Goal: Check status: Check status

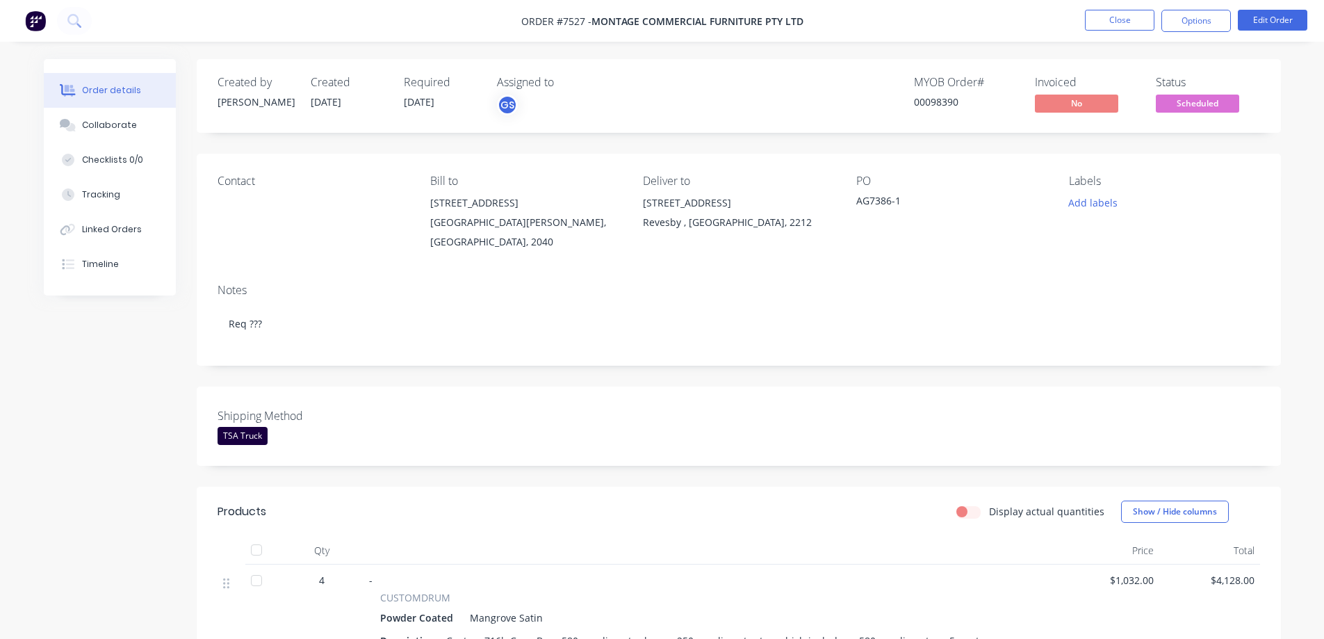
click at [621, 27] on span "Montage Commercial Furniture Pty Ltd" at bounding box center [698, 21] width 212 height 13
drag, startPoint x: 931, startPoint y: 99, endPoint x: 957, endPoint y: 111, distance: 29.2
click at [957, 111] on div "MYOB Order # 00098390" at bounding box center [966, 96] width 104 height 40
copy div "98390"
drag, startPoint x: 596, startPoint y: 21, endPoint x: 760, endPoint y: 28, distance: 164.2
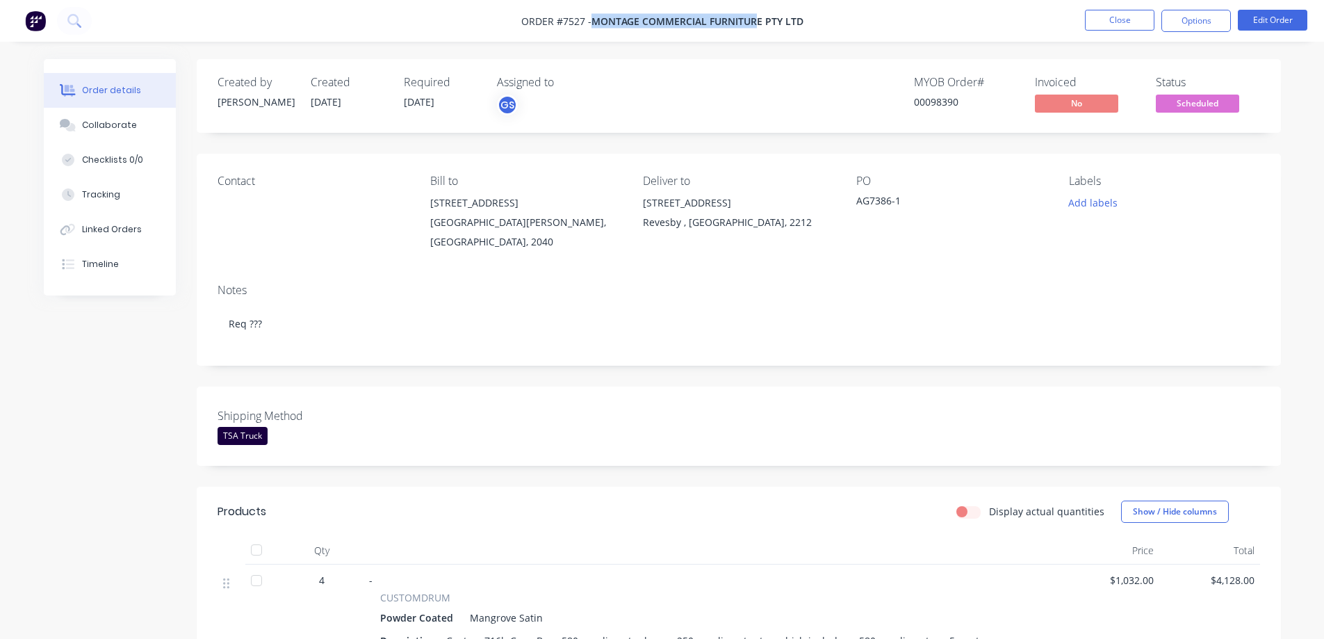
click at [760, 26] on span "Montage Commercial Furniture Pty Ltd" at bounding box center [698, 21] width 212 height 13
copy span "Montage Commercial Furnitur"
click at [398, 99] on div "Created by [PERSON_NAME] Created [DATE] Required [DATE] Assigned to GS" at bounding box center [427, 96] width 418 height 40
drag, startPoint x: 404, startPoint y: 103, endPoint x: 443, endPoint y: 102, distance: 38.9
click at [434, 102] on span "[DATE]" at bounding box center [419, 101] width 31 height 13
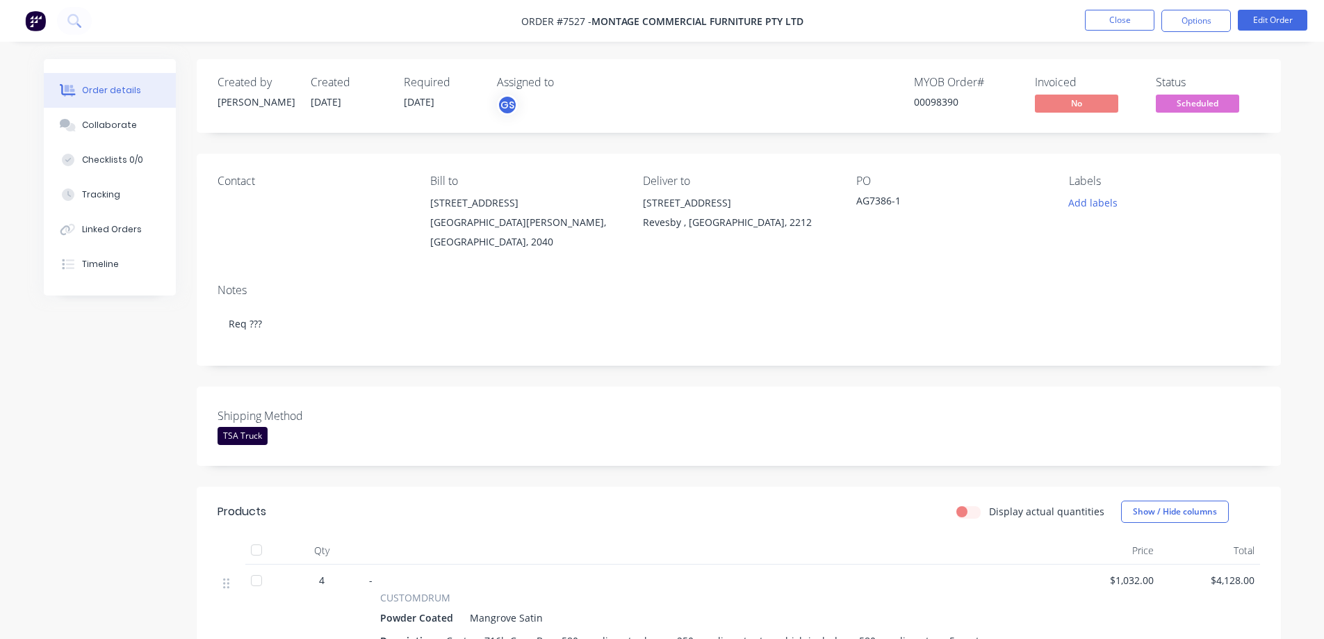
copy span "[DATE]"
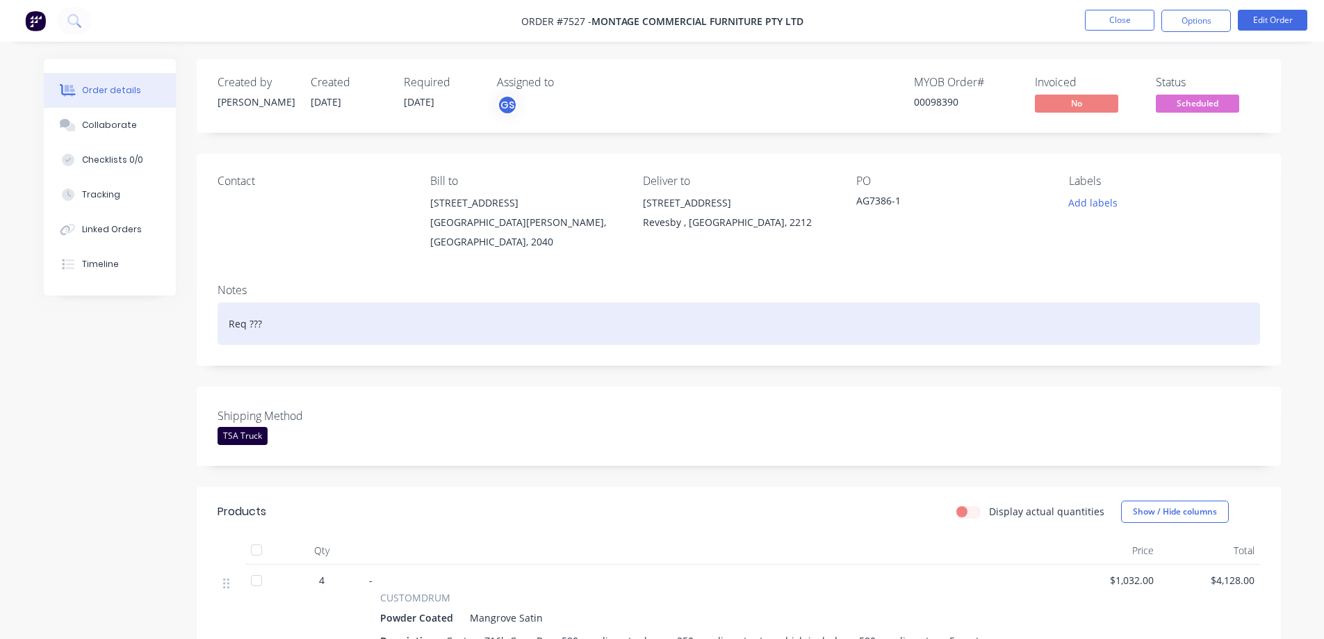
click at [487, 302] on div "Req ???" at bounding box center [739, 323] width 1043 height 42
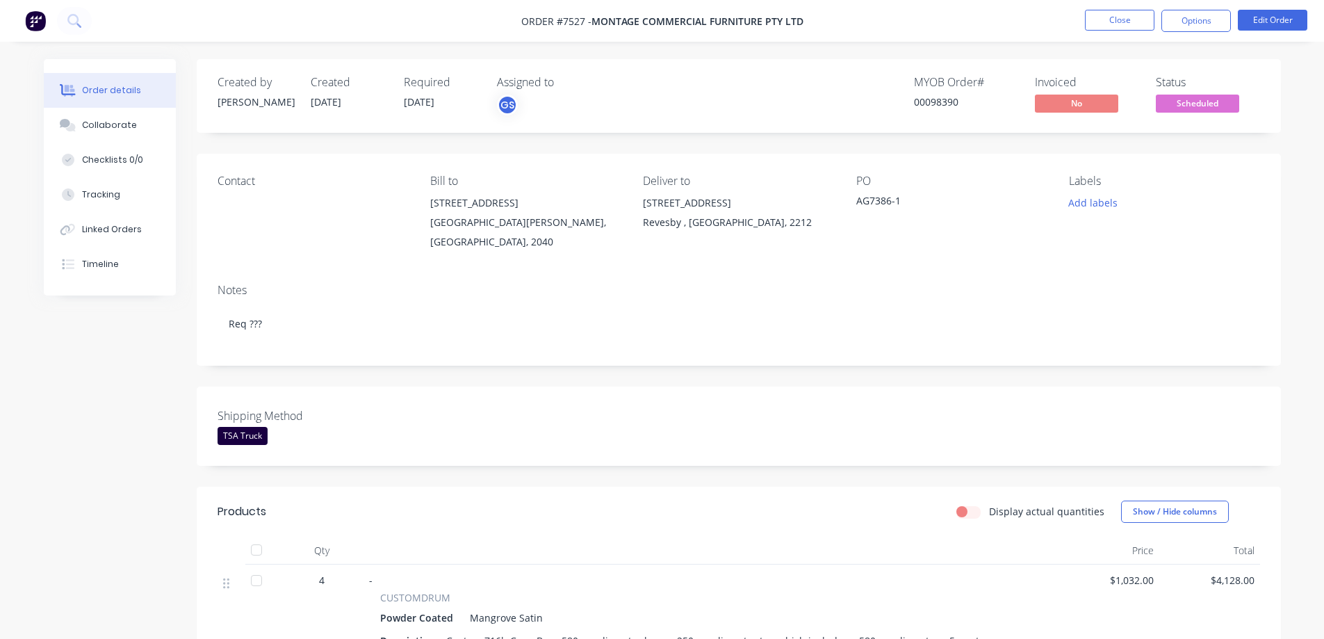
click at [1175, 104] on span "Scheduled" at bounding box center [1197, 103] width 83 height 17
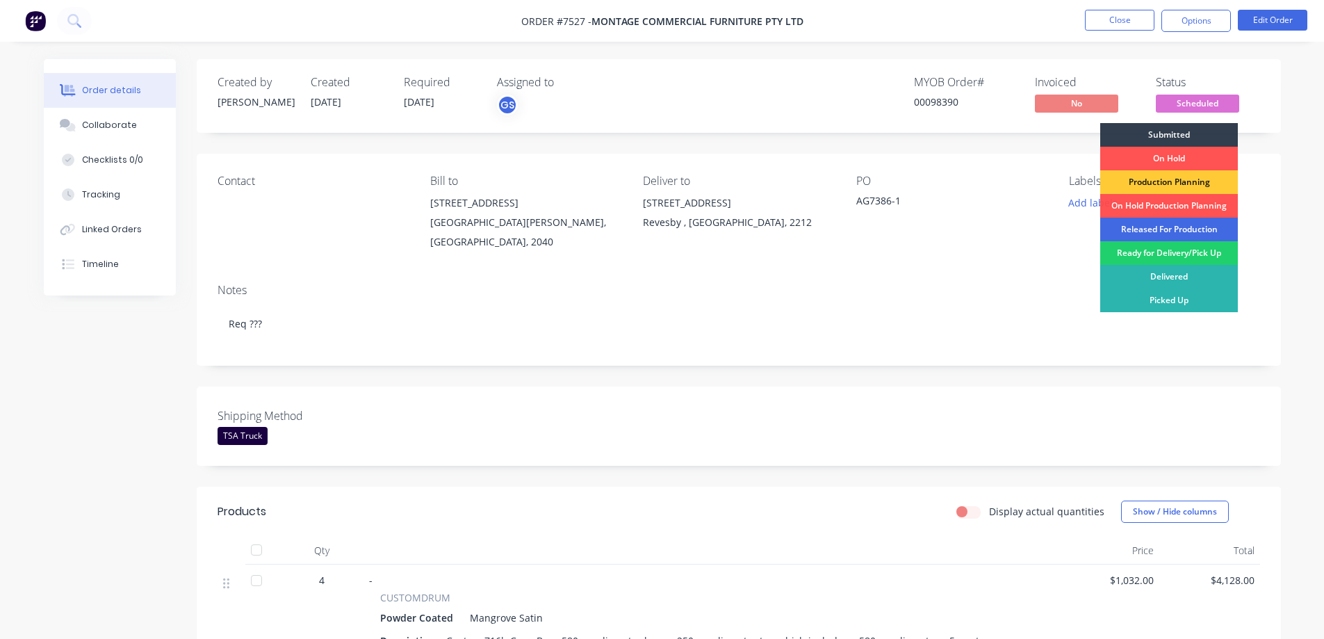
click at [1169, 224] on div "Released For Production" at bounding box center [1169, 230] width 138 height 24
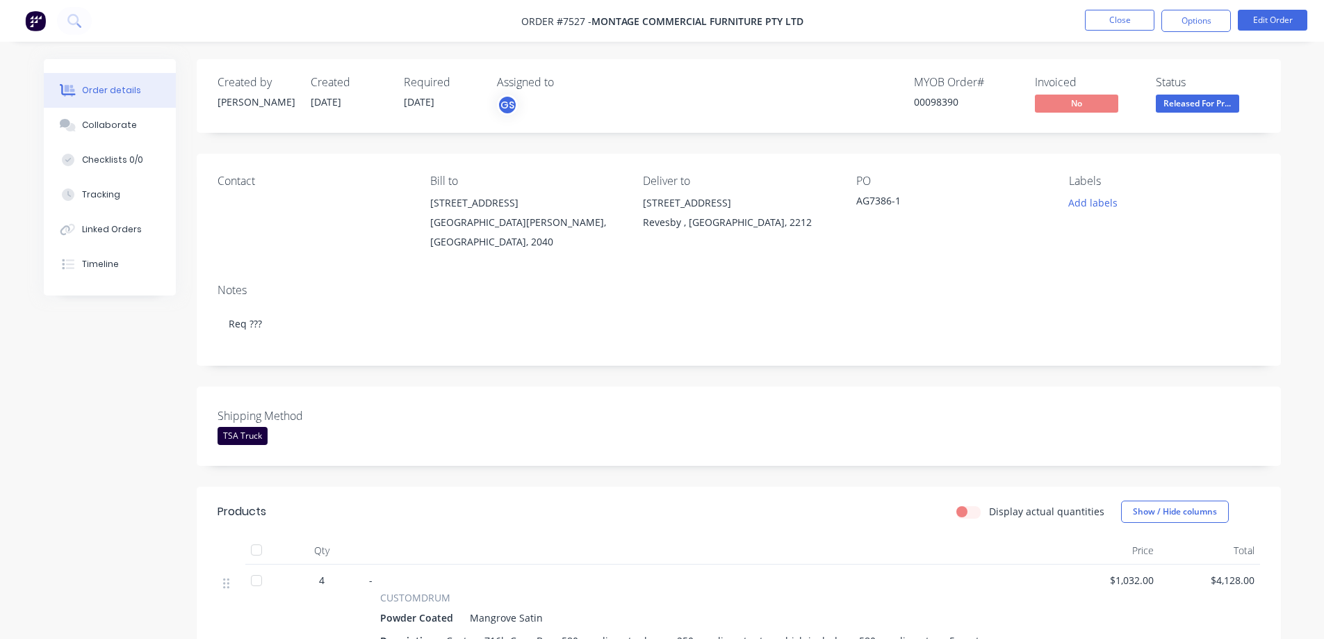
click at [1018, 284] on div "Notes" at bounding box center [739, 290] width 1043 height 13
click at [1113, 21] on button "Close" at bounding box center [1120, 20] width 70 height 21
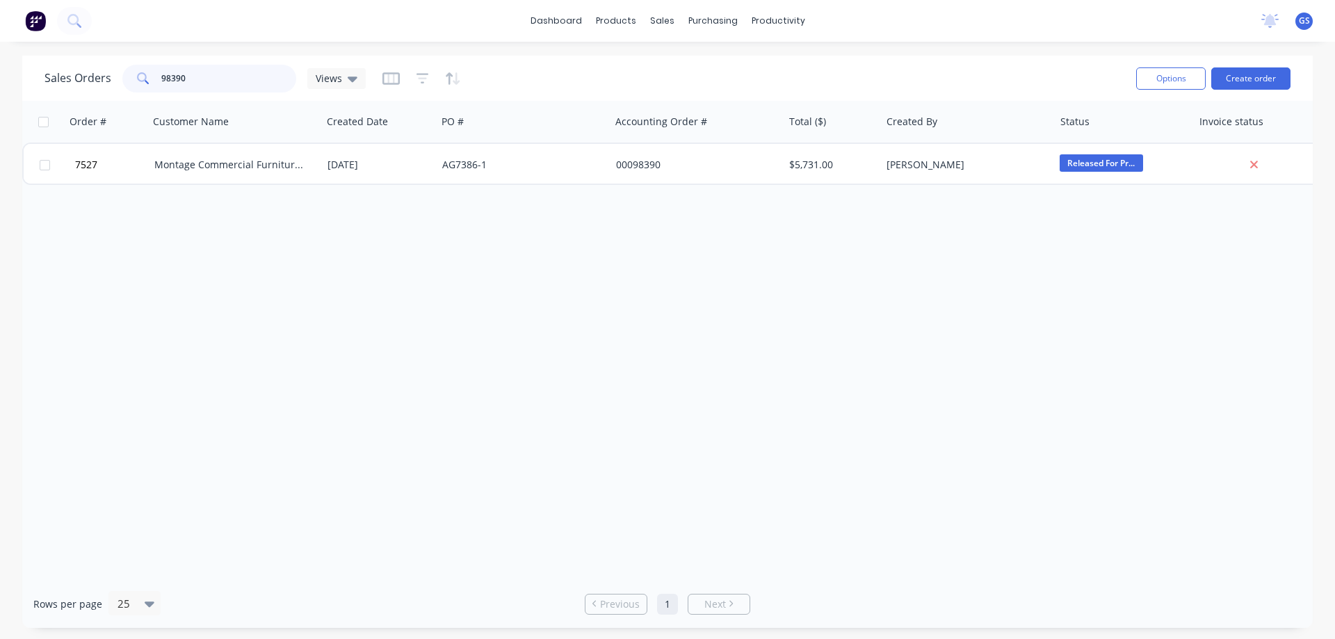
drag, startPoint x: 200, startPoint y: 81, endPoint x: 169, endPoint y: 79, distance: 30.7
click at [169, 79] on input "98390" at bounding box center [229, 79] width 136 height 28
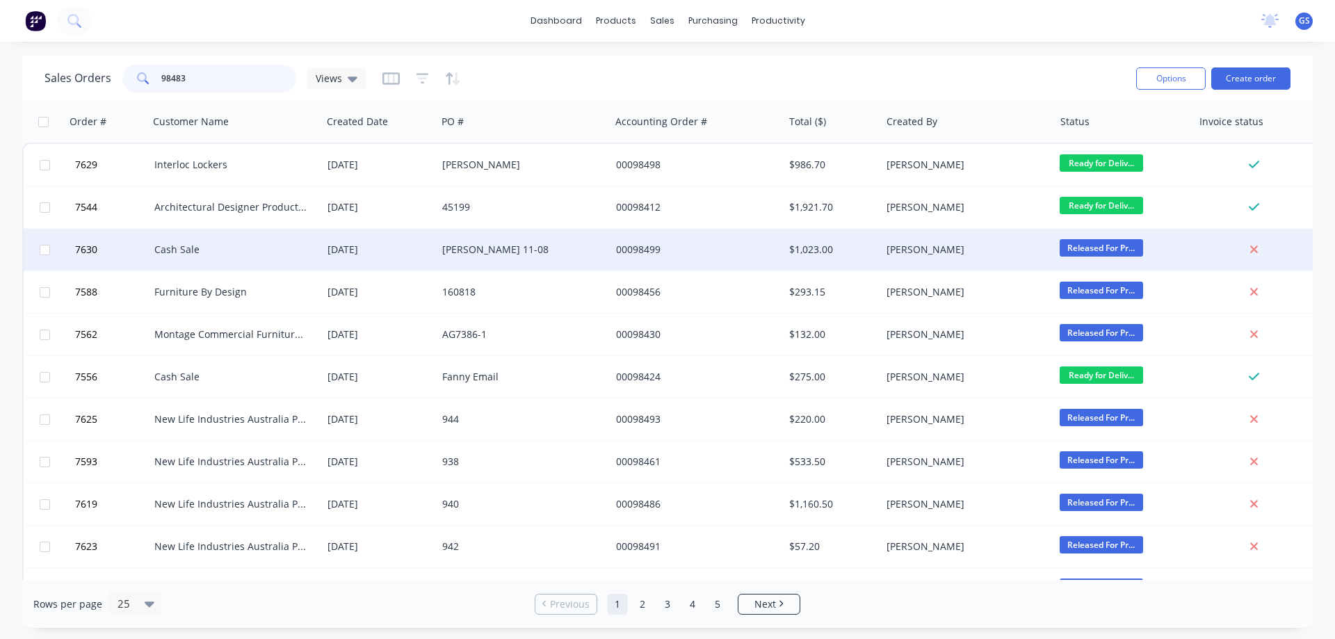
type input "98483"
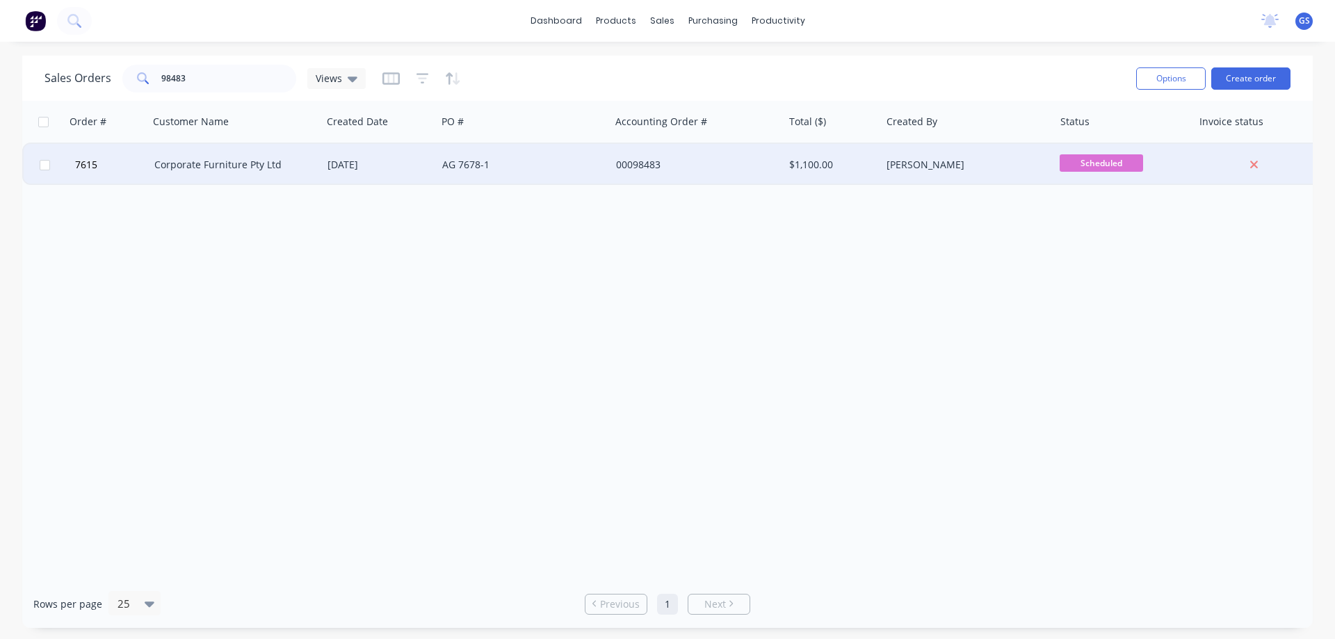
click at [215, 156] on div "Corporate Furniture Pty Ltd" at bounding box center [235, 165] width 173 height 42
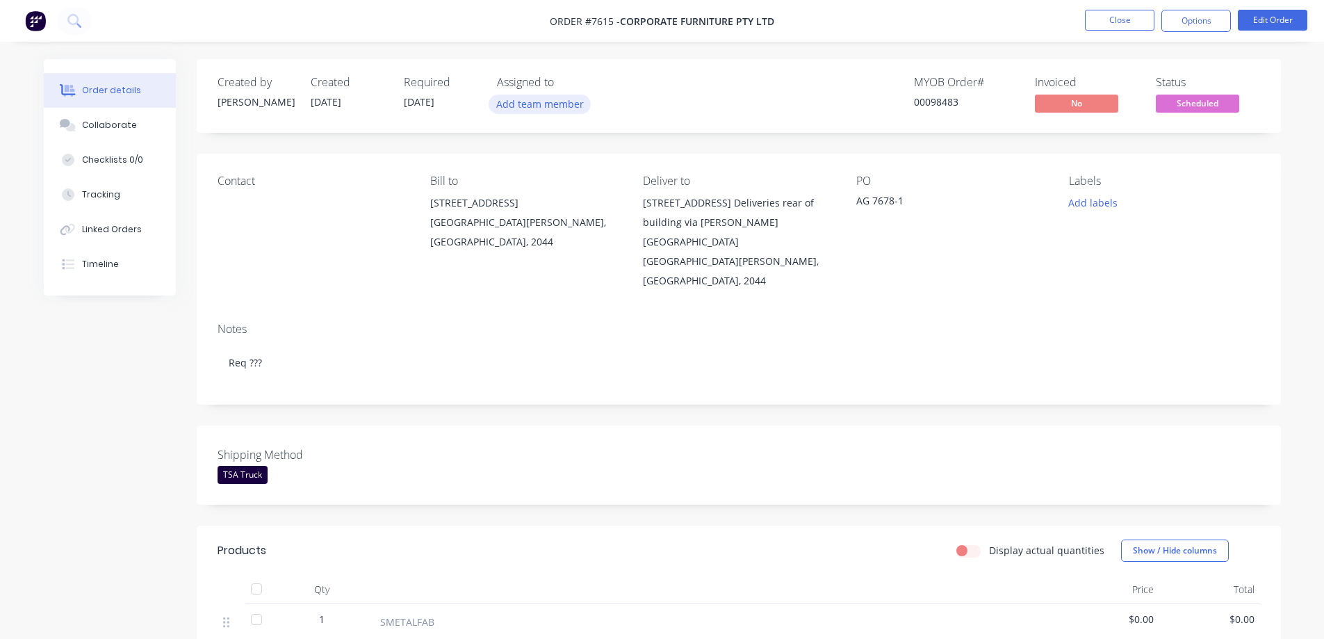
click at [544, 105] on button "Add team member" at bounding box center [540, 104] width 102 height 19
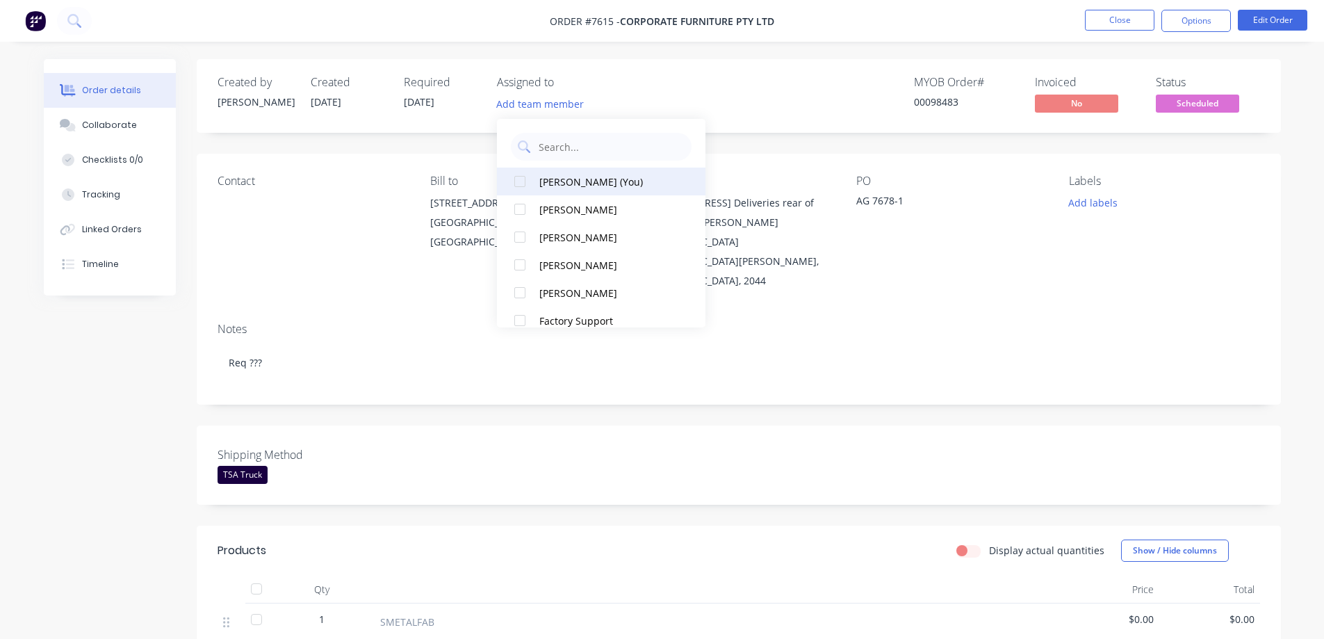
click at [555, 181] on div "[PERSON_NAME] (You)" at bounding box center [608, 181] width 139 height 15
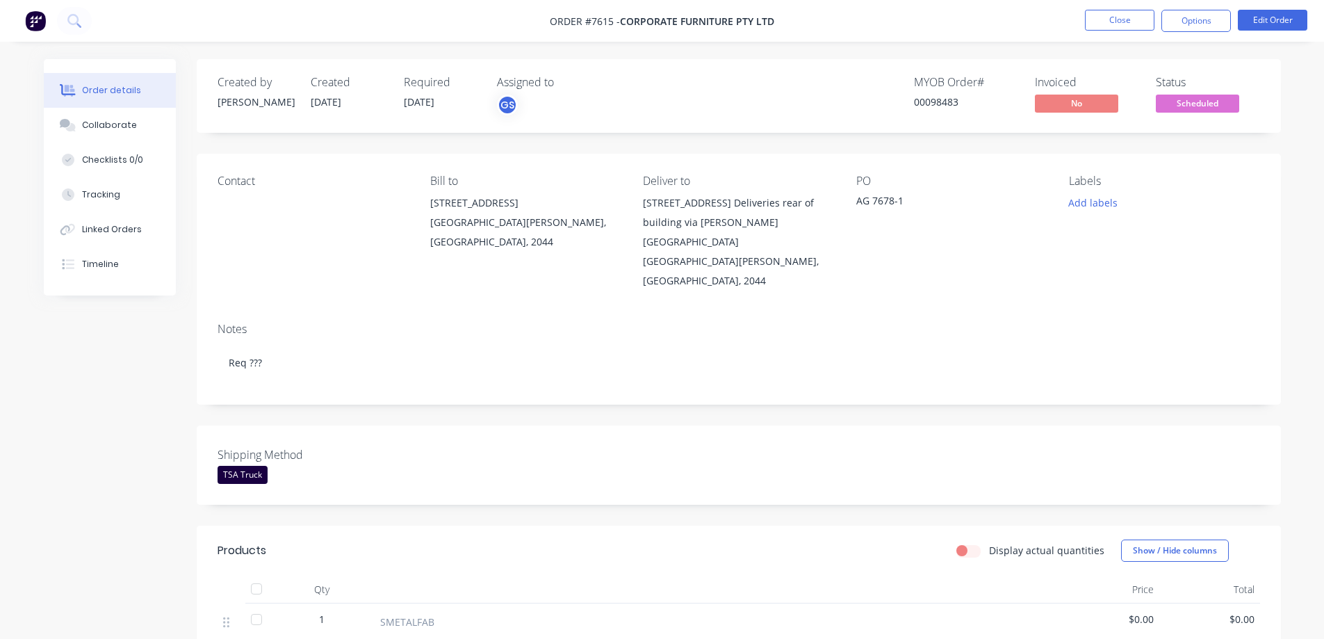
click at [913, 252] on div "Contact Bill to [STREET_ADDRESS][PERSON_NAME] Deliver to [STREET_ADDRESS] Deliv…" at bounding box center [739, 233] width 1084 height 158
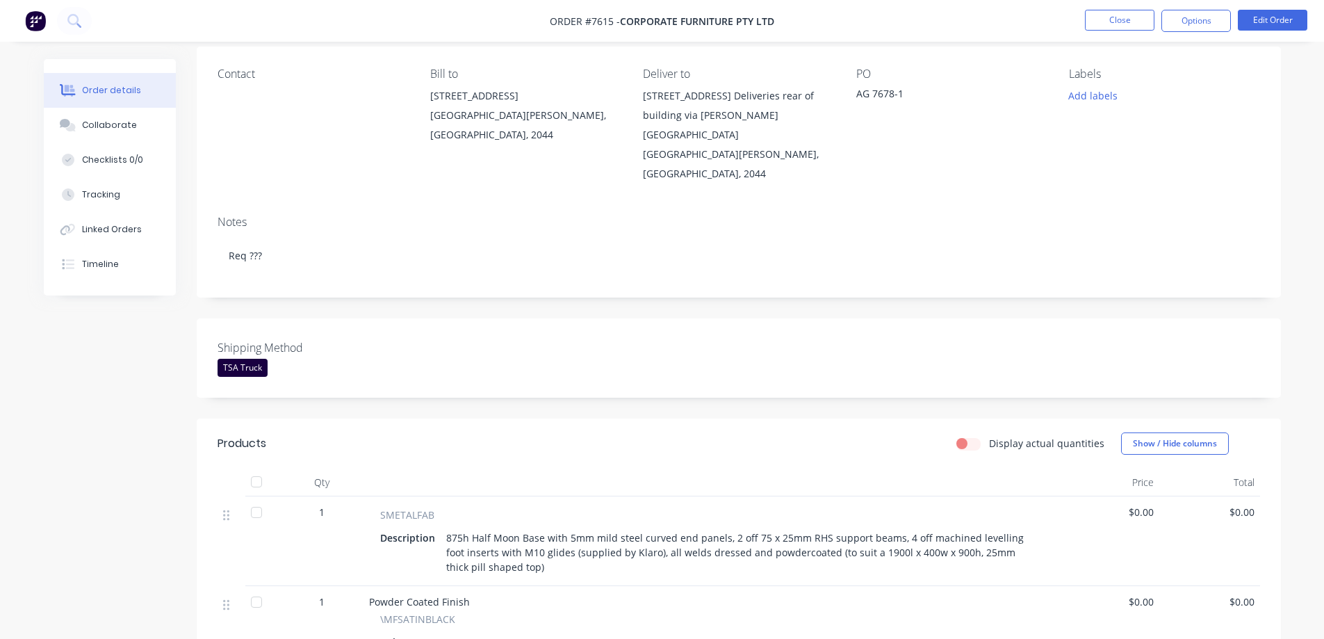
scroll to position [139, 0]
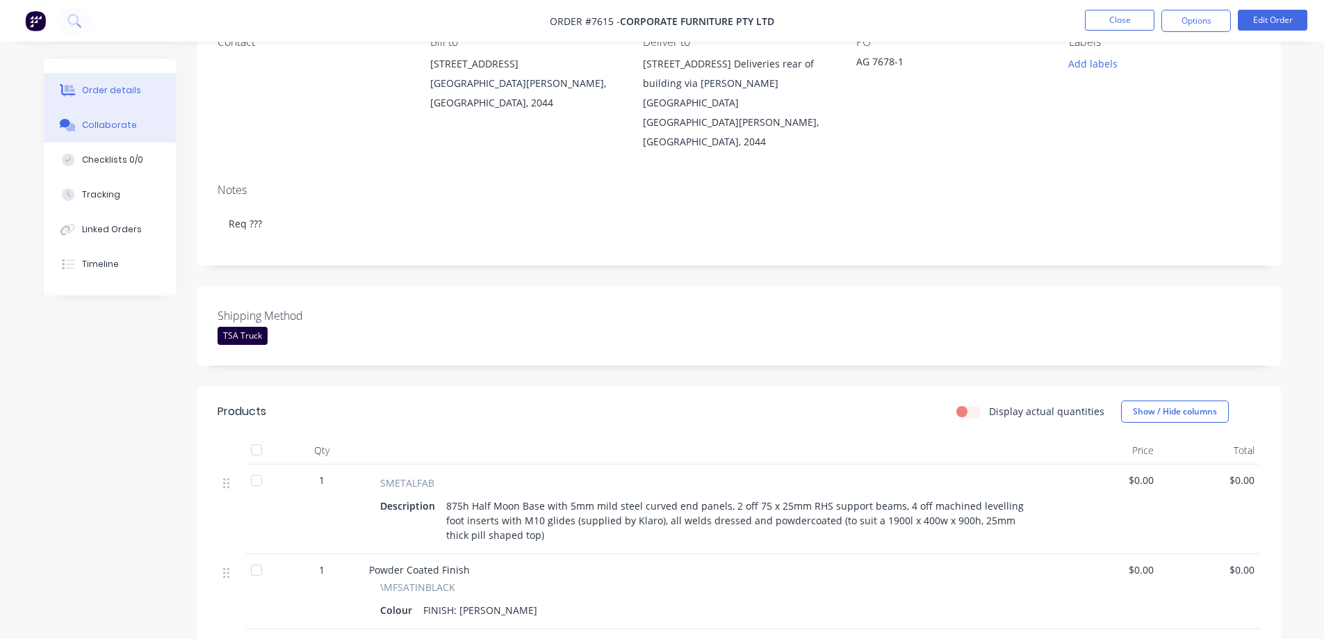
click at [101, 129] on div "Collaborate" at bounding box center [109, 125] width 55 height 13
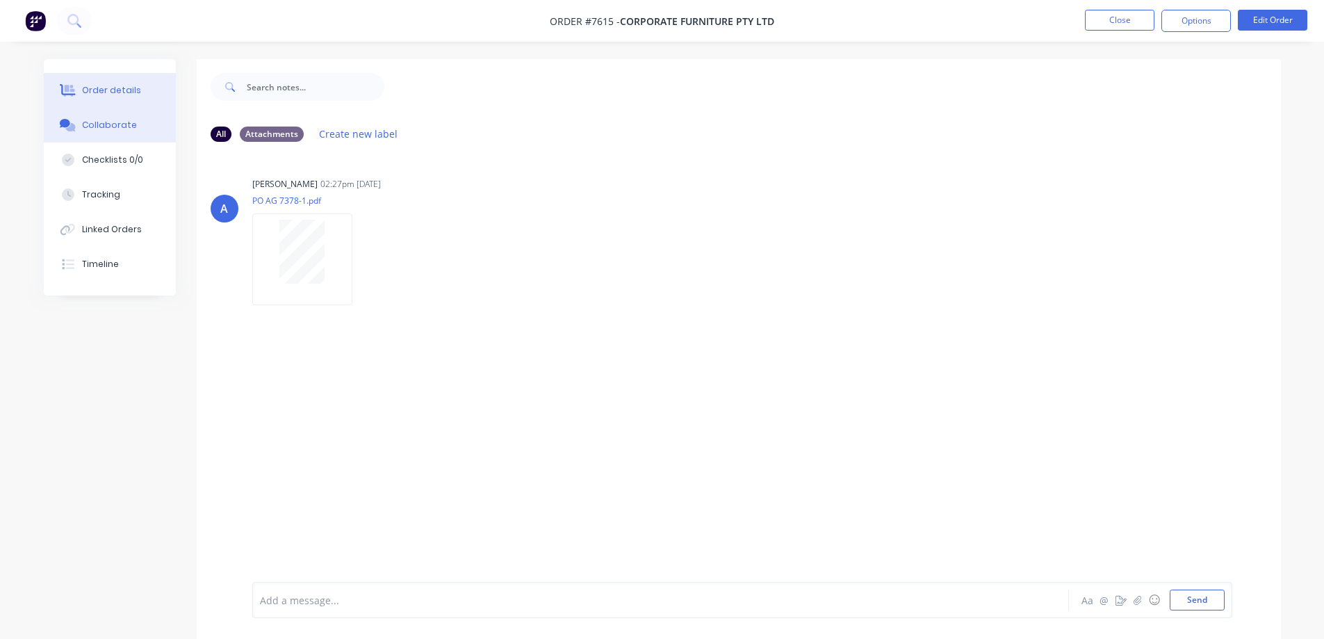
click at [98, 85] on div "Order details" at bounding box center [111, 90] width 59 height 13
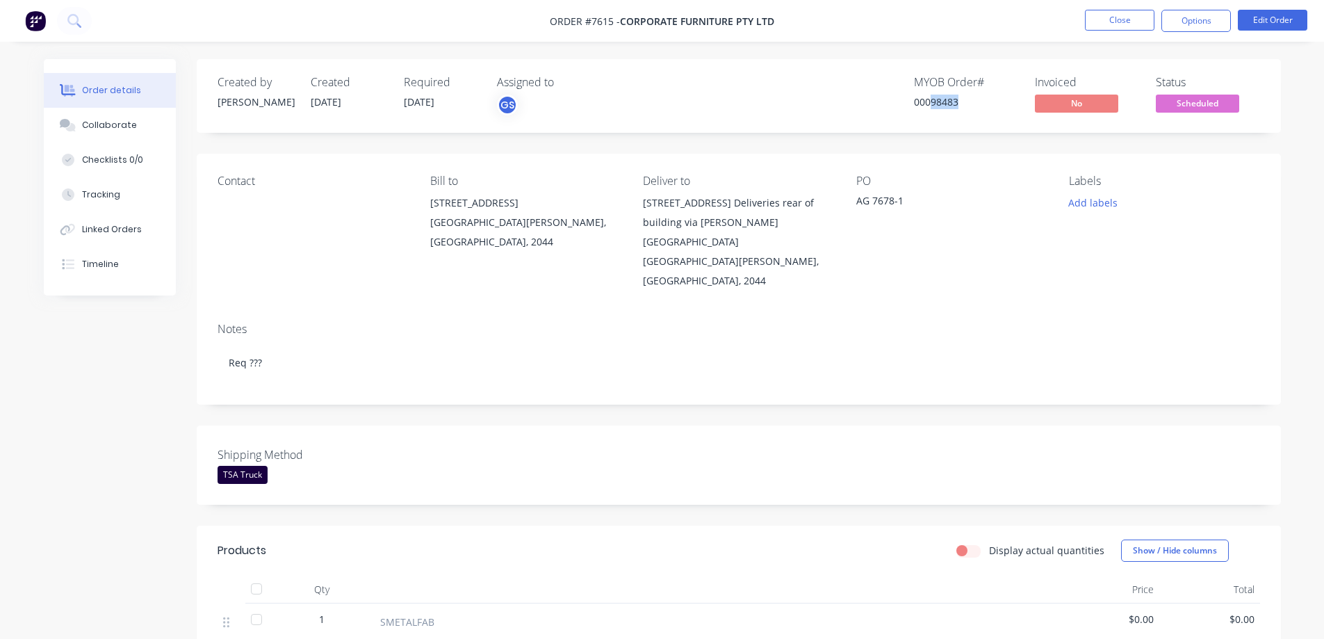
drag, startPoint x: 929, startPoint y: 101, endPoint x: 957, endPoint y: 112, distance: 29.3
click at [957, 112] on div "MYOB Order # 00098483" at bounding box center [966, 96] width 104 height 40
copy div "98483"
drag, startPoint x: 622, startPoint y: 21, endPoint x: 734, endPoint y: 22, distance: 111.9
click at [734, 22] on span "Corporate Furniture Pty Ltd" at bounding box center [697, 21] width 154 height 13
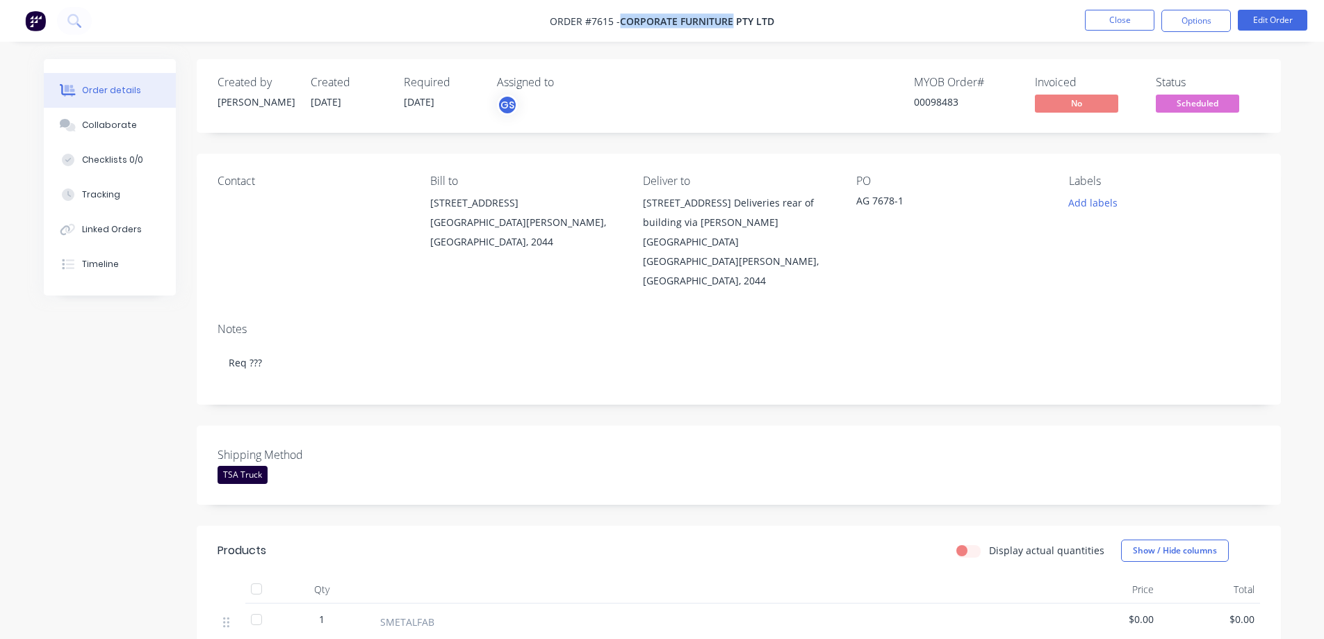
copy span "Corporate Furniture"
drag, startPoint x: 405, startPoint y: 101, endPoint x: 442, endPoint y: 111, distance: 38.8
click at [442, 111] on div "Required [DATE]" at bounding box center [442, 96] width 76 height 40
copy span "[DATE]"
click at [1139, 13] on button "Close" at bounding box center [1120, 20] width 70 height 21
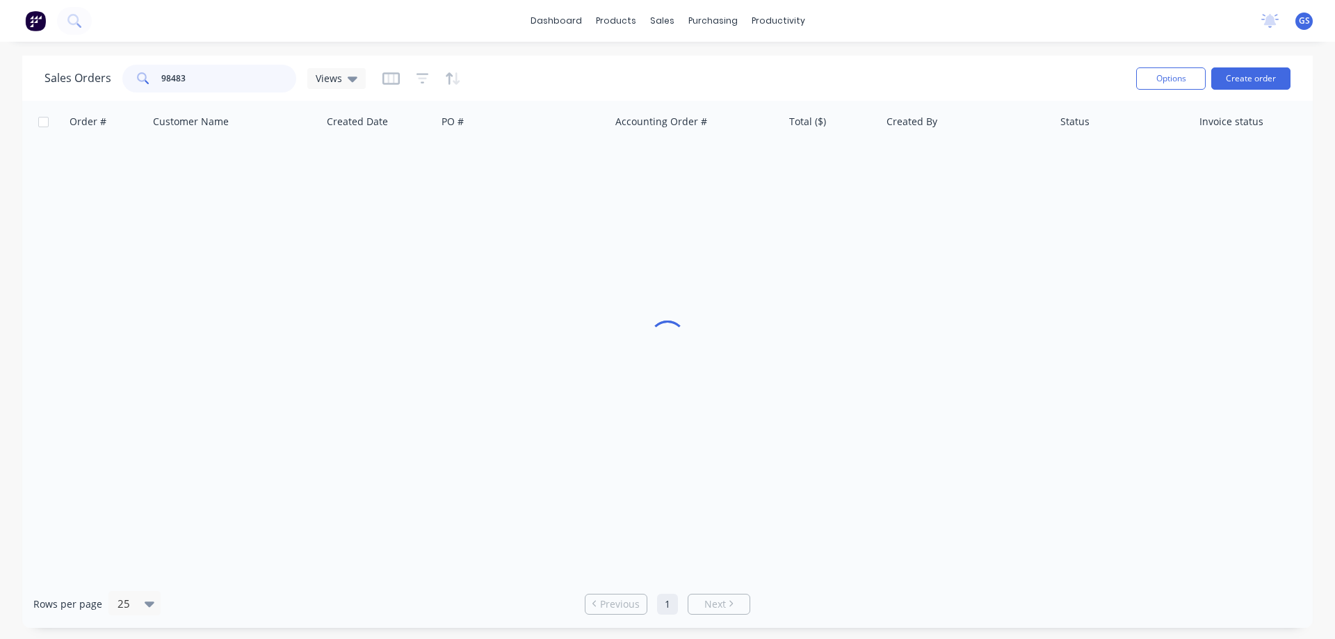
drag, startPoint x: 211, startPoint y: 80, endPoint x: 129, endPoint y: 80, distance: 82.0
click at [129, 80] on div "98483" at bounding box center [209, 79] width 174 height 28
type input "98501"
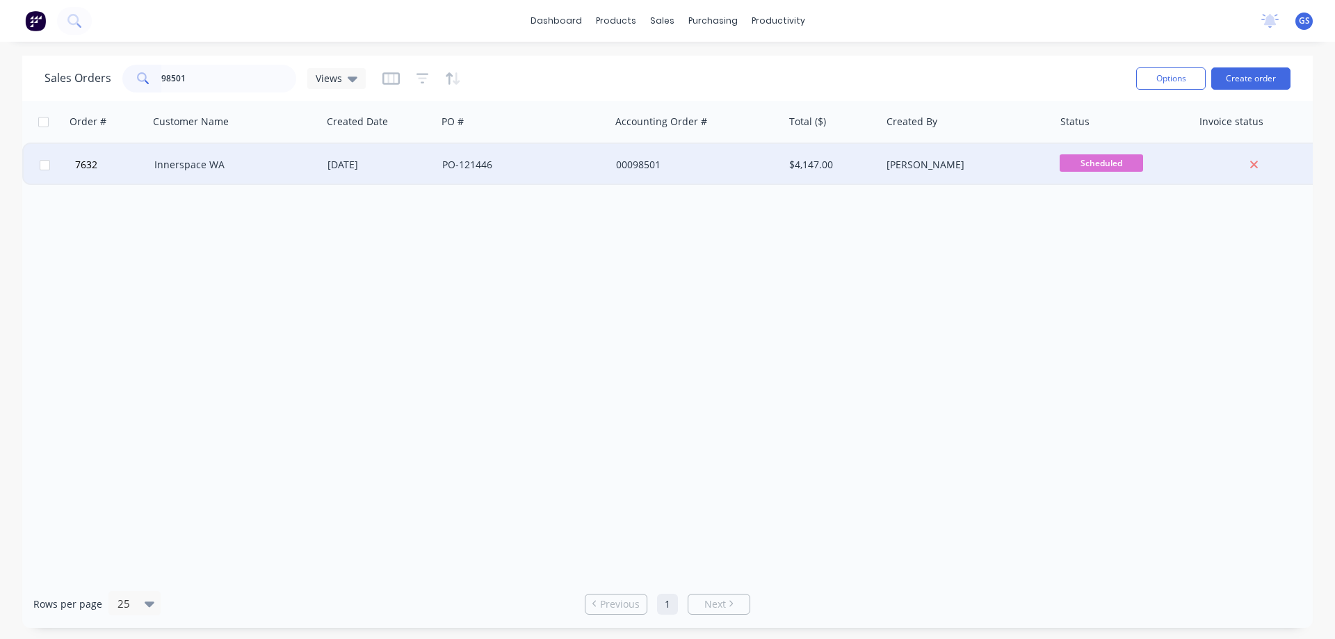
click at [183, 168] on div "Innerspace WA" at bounding box center [231, 165] width 154 height 14
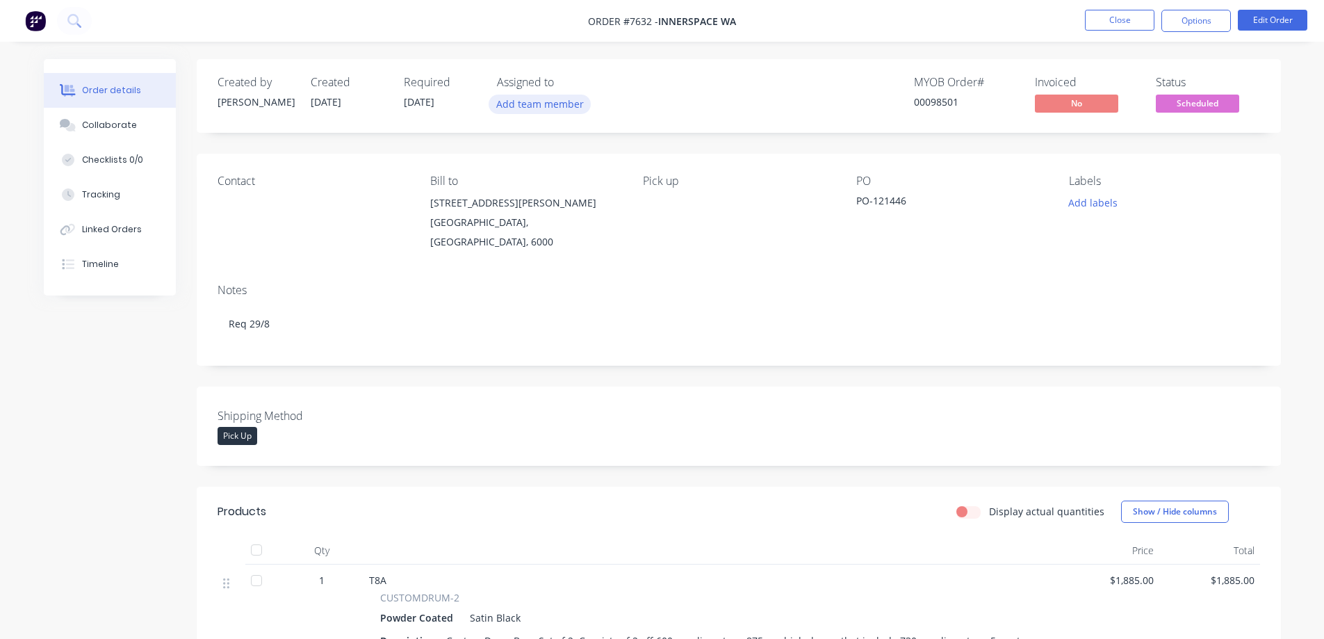
click at [555, 111] on button "Add team member" at bounding box center [540, 104] width 102 height 19
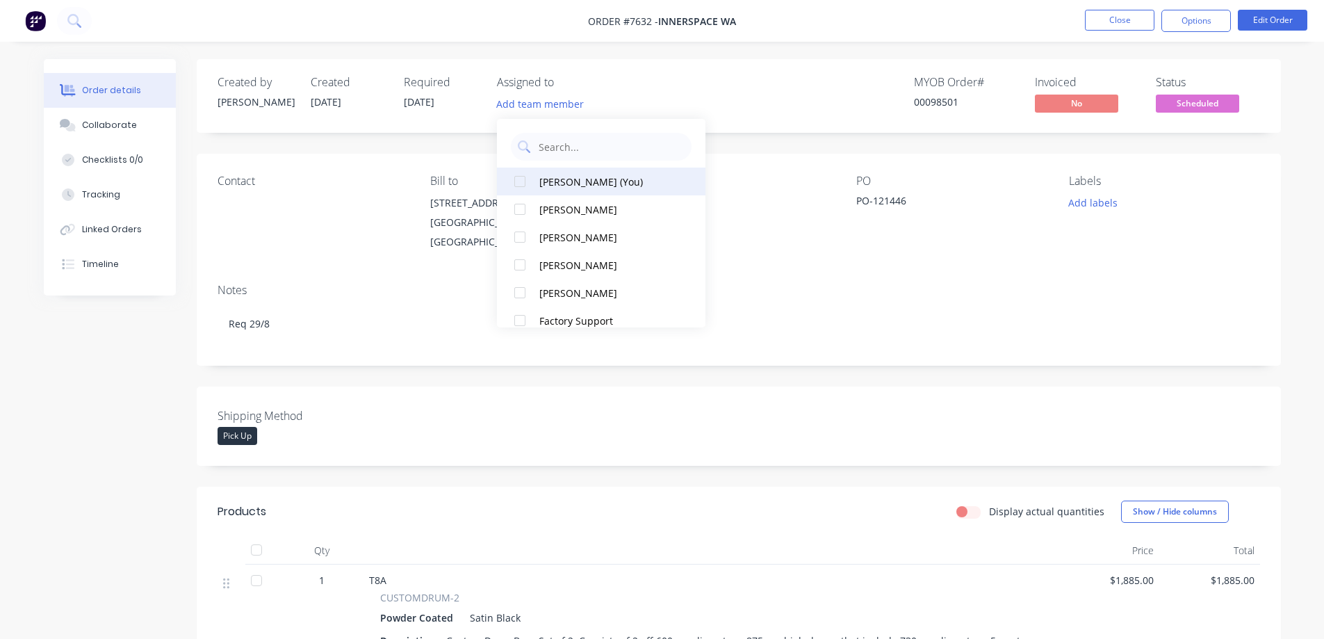
click at [555, 180] on div "[PERSON_NAME] (You)" at bounding box center [608, 181] width 139 height 15
click at [414, 387] on div "Shipping Method Pick Up" at bounding box center [739, 426] width 1084 height 79
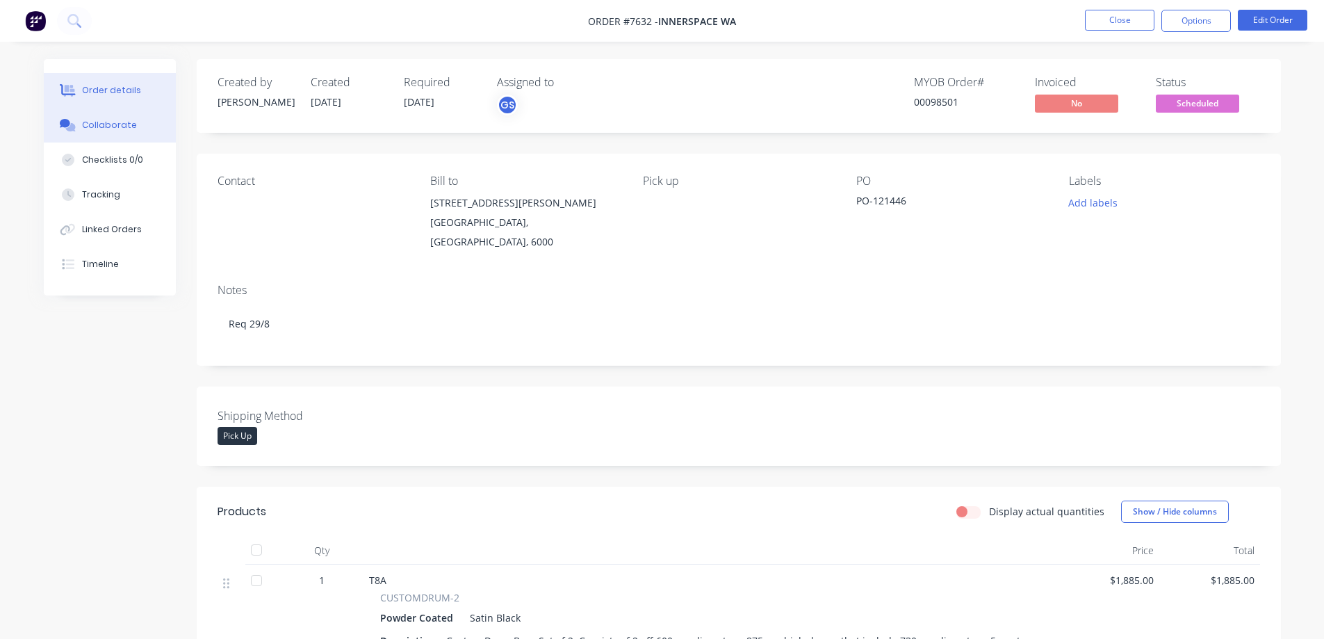
click at [99, 129] on div "Collaborate" at bounding box center [109, 125] width 55 height 13
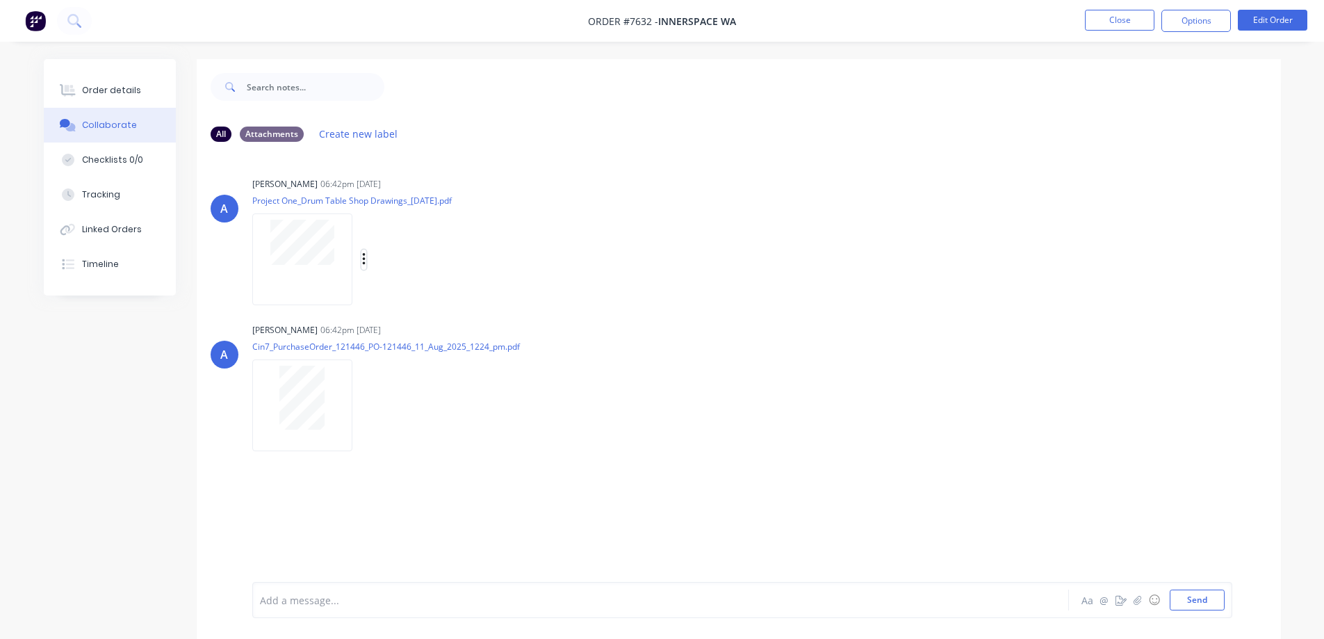
click at [364, 261] on icon "button" at bounding box center [364, 260] width 4 height 16
click at [419, 296] on button "Download" at bounding box center [455, 296] width 156 height 31
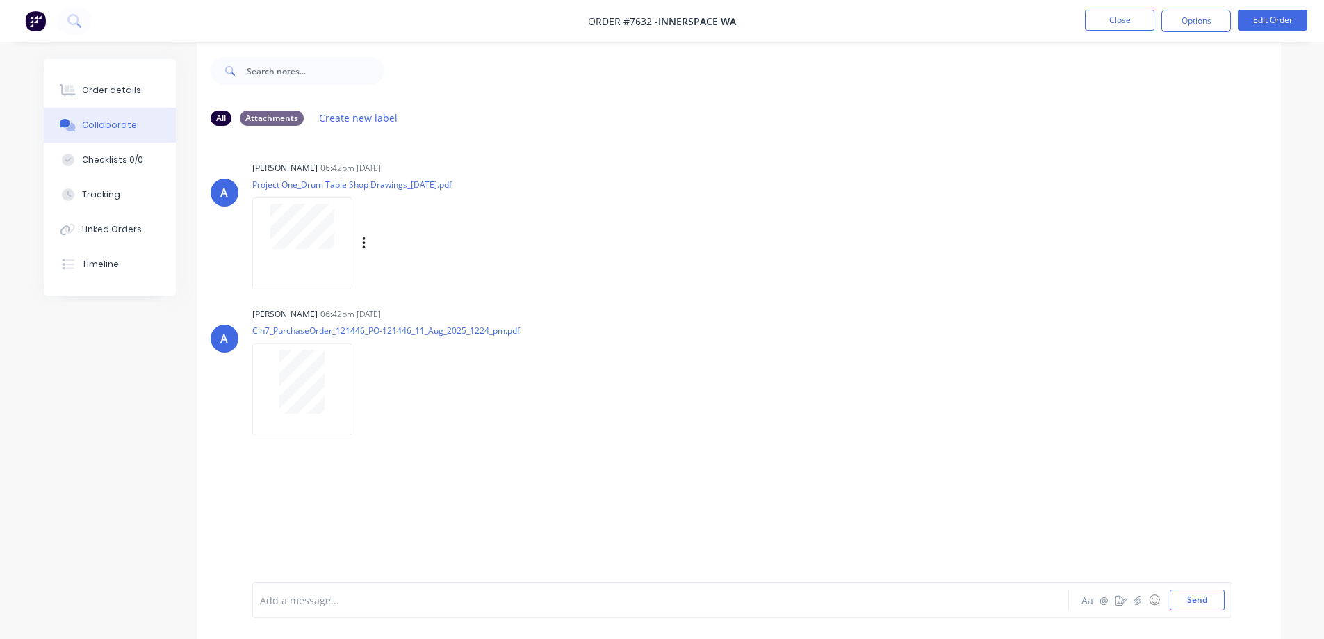
scroll to position [21, 0]
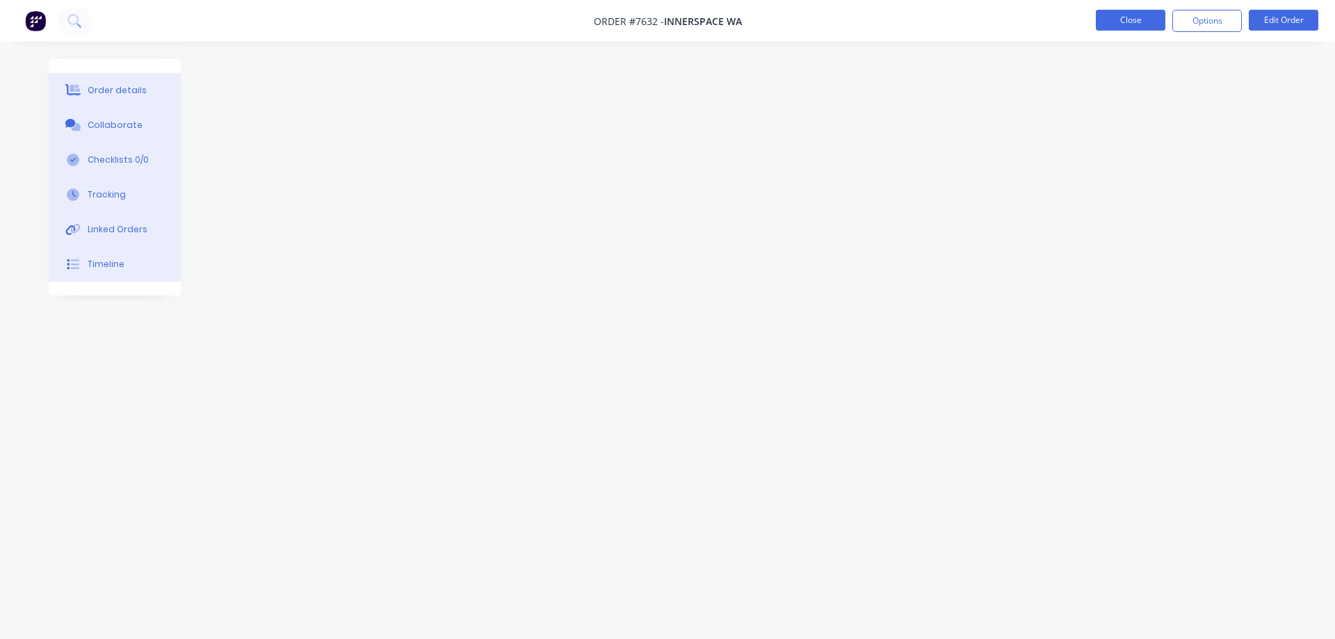
click at [1114, 22] on button "Close" at bounding box center [1131, 20] width 70 height 21
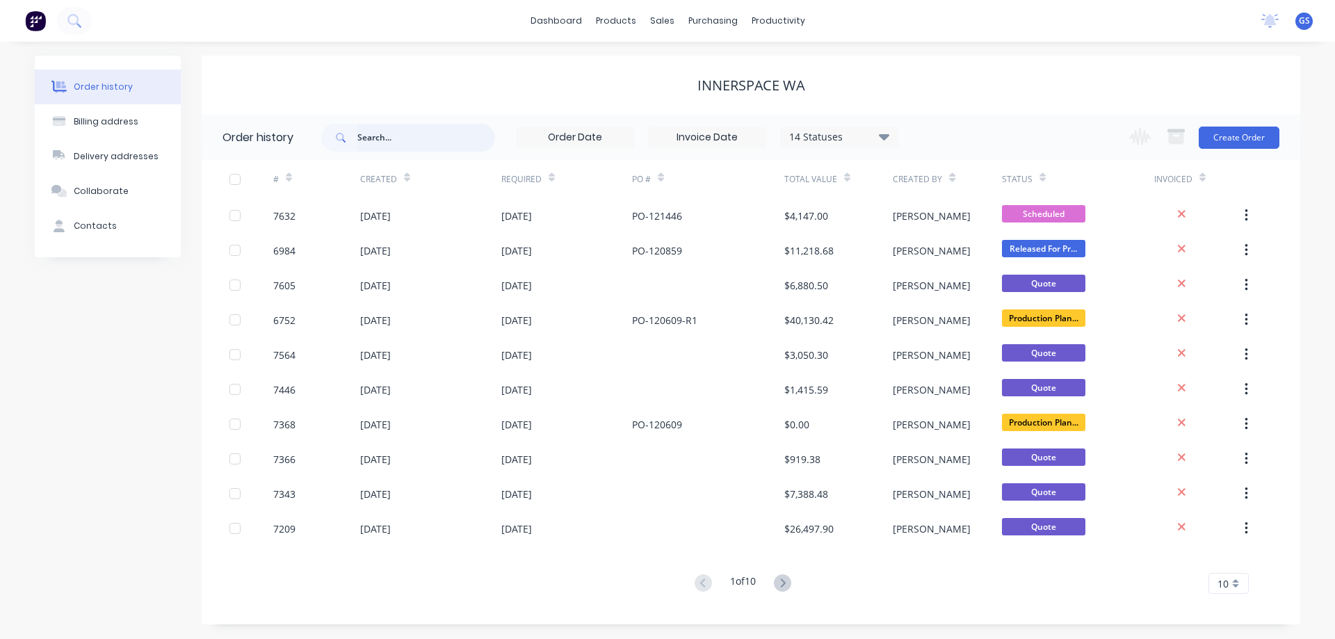
drag, startPoint x: 383, startPoint y: 138, endPoint x: 403, endPoint y: 139, distance: 20.2
click at [383, 138] on input "text" at bounding box center [426, 138] width 138 height 28
type input "98483"
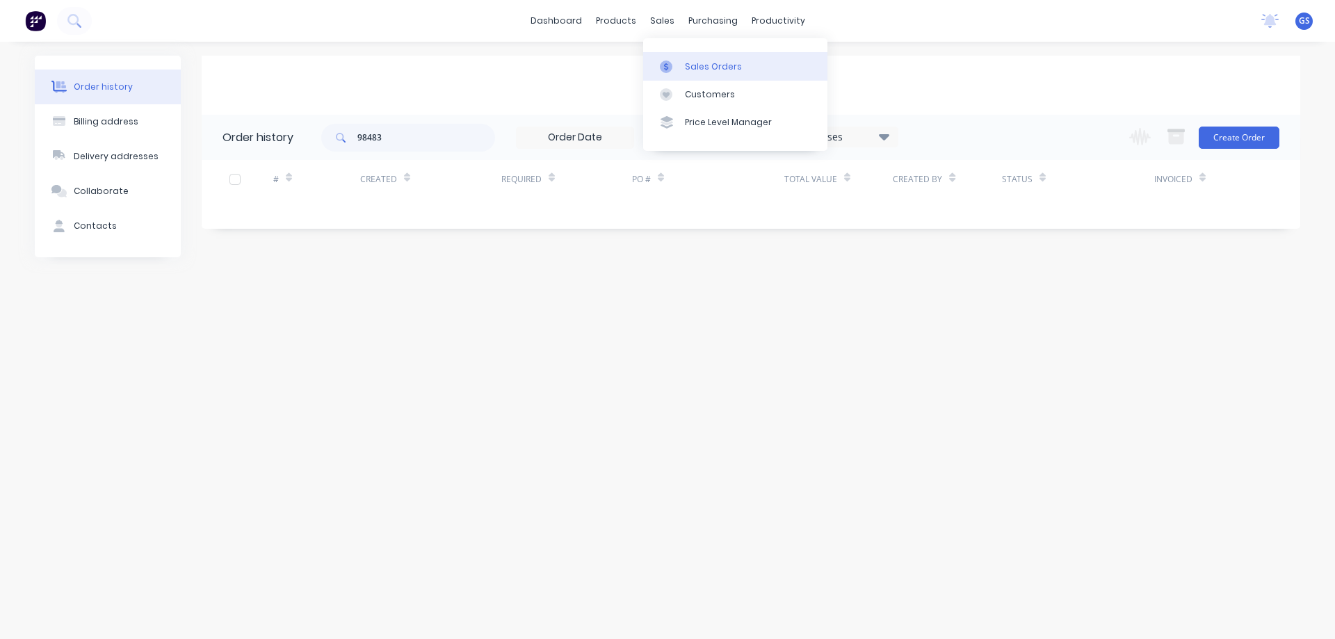
click at [690, 63] on div "Sales Orders" at bounding box center [713, 66] width 57 height 13
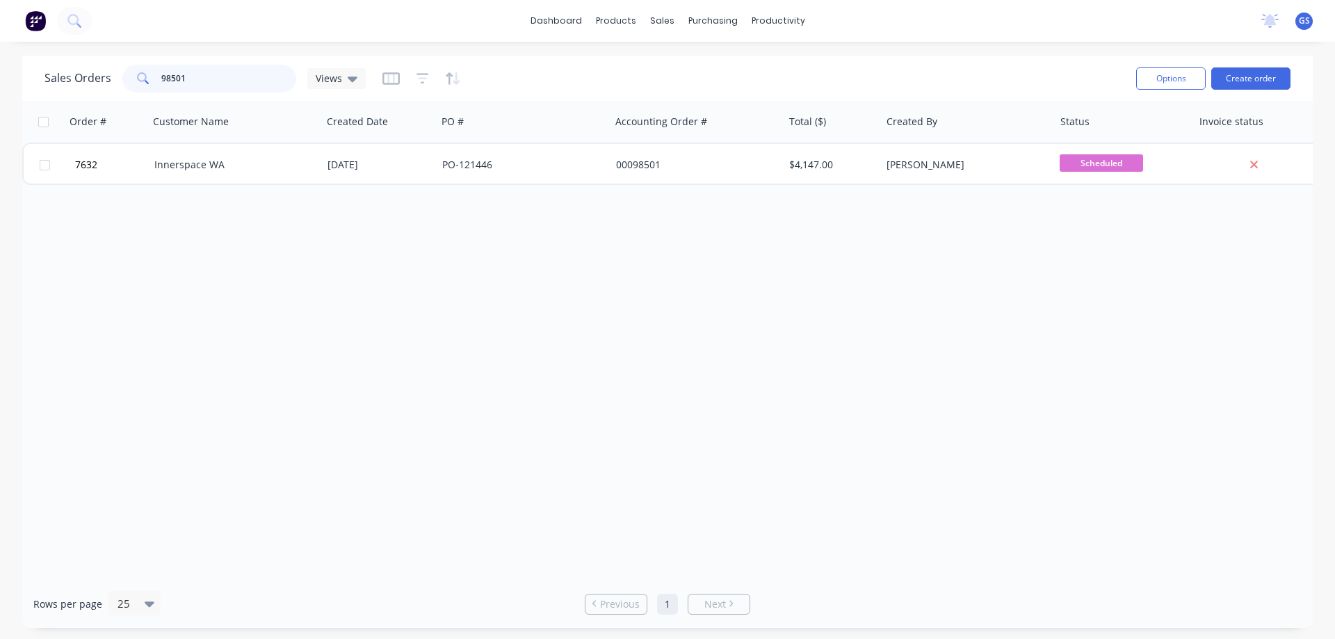
drag, startPoint x: 206, startPoint y: 78, endPoint x: 138, endPoint y: 76, distance: 68.9
click at [138, 76] on div "98501" at bounding box center [209, 79] width 174 height 28
type input "98483"
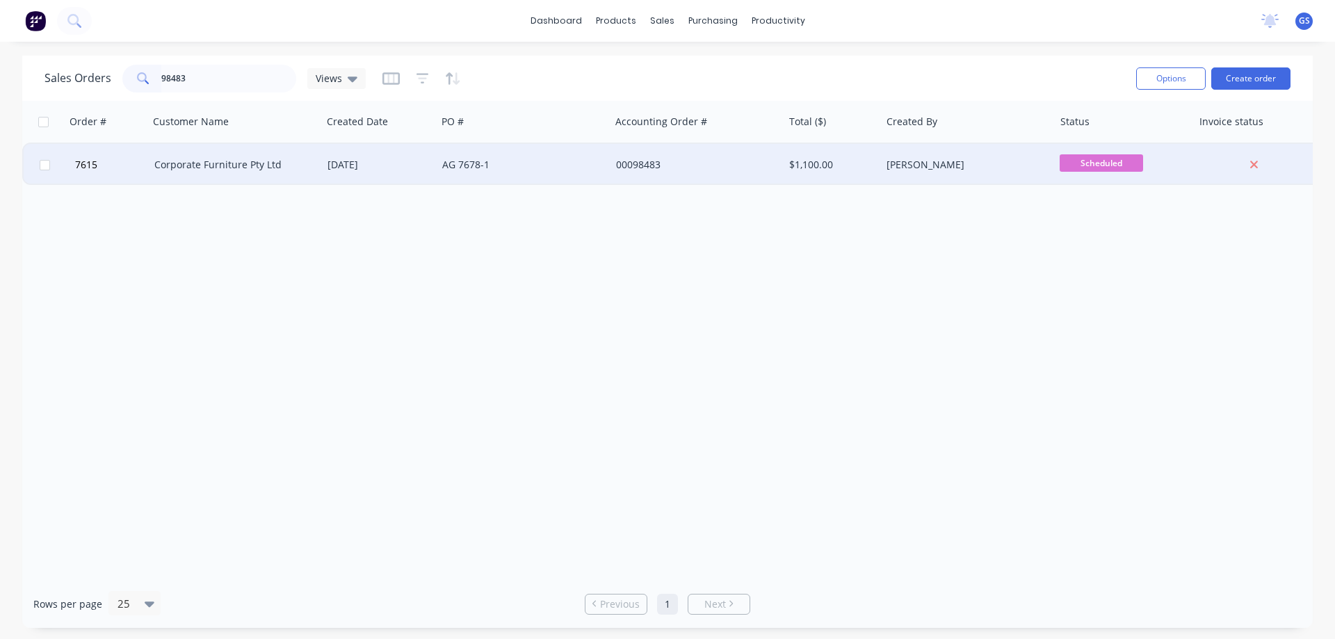
click at [231, 169] on div "Corporate Furniture Pty Ltd" at bounding box center [231, 165] width 154 height 14
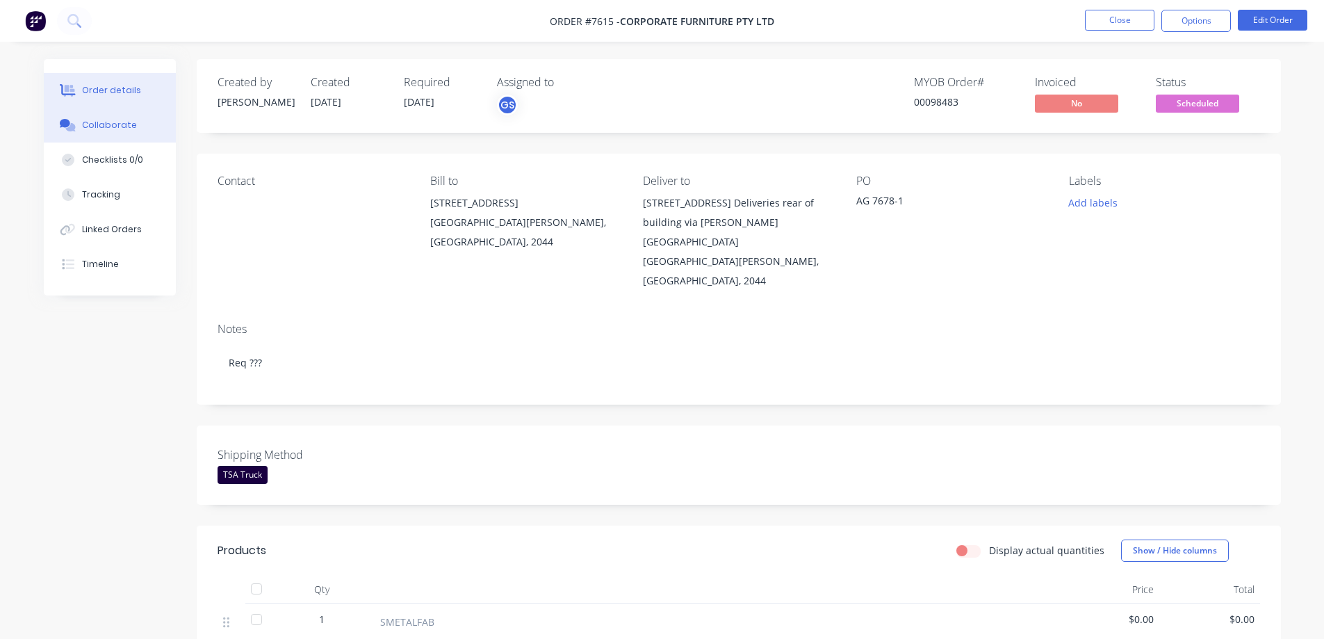
click at [102, 124] on div "Collaborate" at bounding box center [109, 125] width 55 height 13
